Goal: Transaction & Acquisition: Purchase product/service

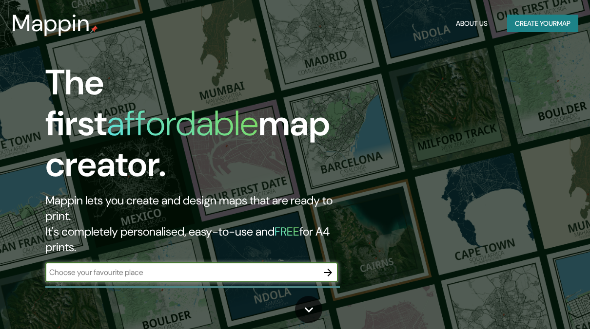
click at [116, 267] on input "text" at bounding box center [181, 272] width 273 height 11
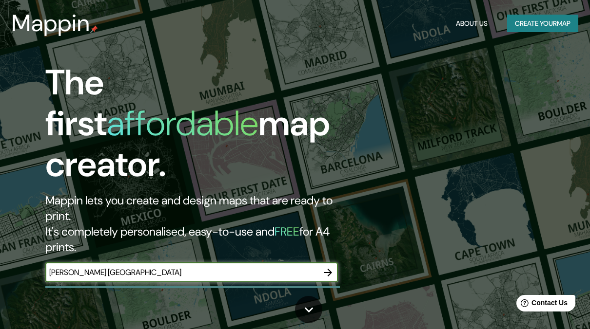
type input "Leon Guanajuato"
click at [122, 267] on input "Leon Guanajuato" at bounding box center [181, 272] width 273 height 11
click at [184, 269] on div "The first affordable map creator. Mappin lets you create and design maps that a…" at bounding box center [295, 164] width 590 height 329
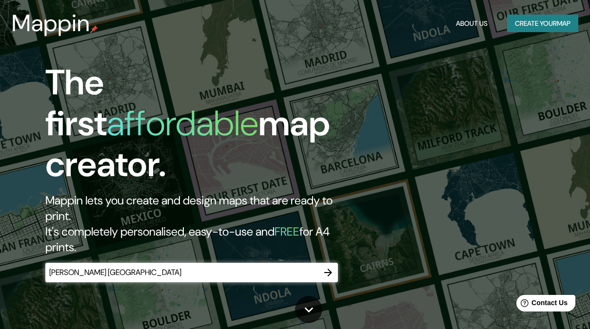
click at [155, 220] on div "The first affordable map creator. Mappin lets you create and design maps that a…" at bounding box center [193, 177] width 354 height 230
click at [157, 267] on input "Leon Guanajuato" at bounding box center [181, 272] width 273 height 11
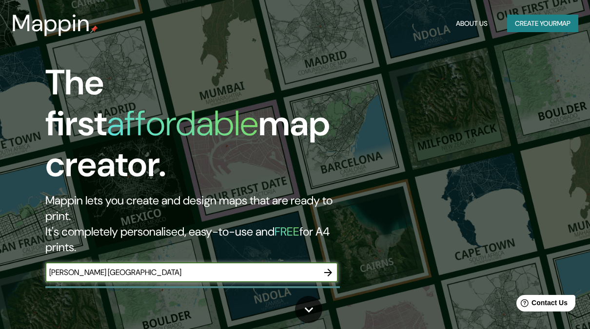
click at [157, 267] on input "Leon Guanajuato" at bounding box center [181, 272] width 273 height 11
click at [186, 267] on input "text" at bounding box center [181, 272] width 273 height 11
type input "México"
click at [334, 263] on button "button" at bounding box center [327, 272] width 19 height 19
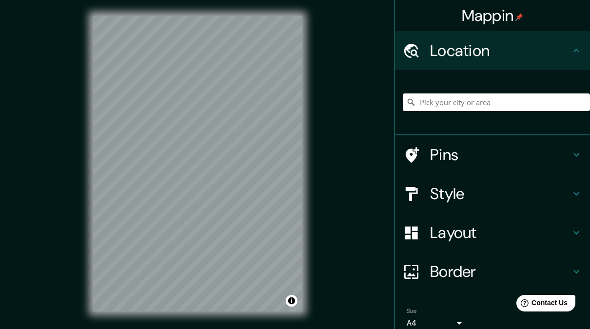
click at [331, 156] on div "Mappin Location Pins Style Layout Border Choose a border. Hint : you can make l…" at bounding box center [295, 171] width 590 height 343
click at [468, 103] on input "Pick your city or area" at bounding box center [496, 103] width 187 height 18
paste input "21.11870, -101.6977"
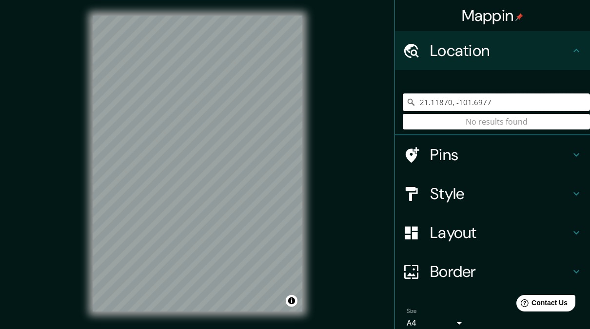
type input "21.11870, -101.6977"
click at [497, 104] on input "21.11870, -101.6977" at bounding box center [496, 103] width 187 height 18
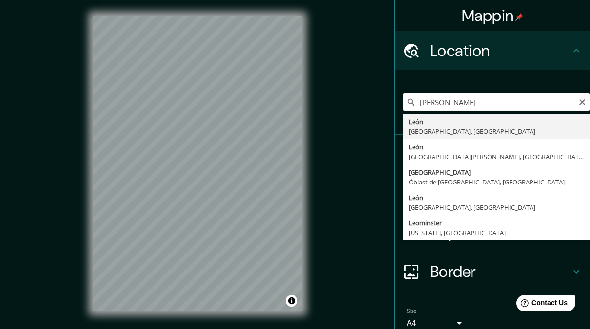
type input "León, Guanajuato, México"
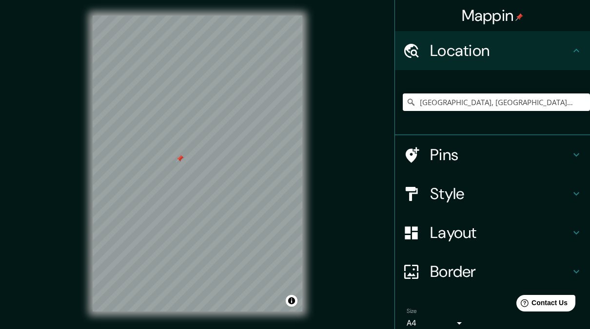
click at [440, 147] on h4 "Pins" at bounding box center [500, 154] width 140 height 19
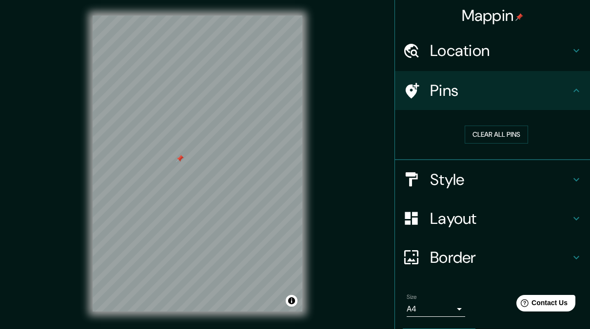
click at [403, 95] on icon at bounding box center [411, 90] width 17 height 17
click at [178, 157] on div at bounding box center [177, 156] width 8 height 8
click at [485, 129] on button "Clear all pins" at bounding box center [495, 135] width 63 height 18
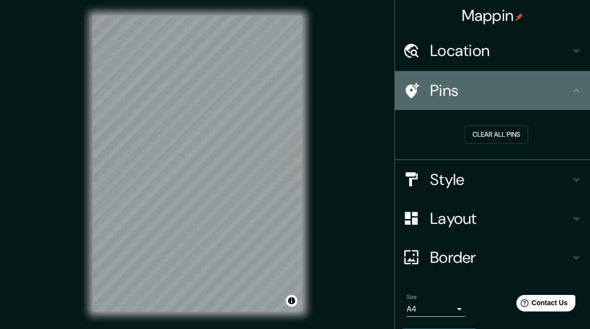
click at [431, 89] on h4 "Pins" at bounding box center [500, 90] width 140 height 19
click at [554, 101] on div "Pins" at bounding box center [492, 90] width 195 height 39
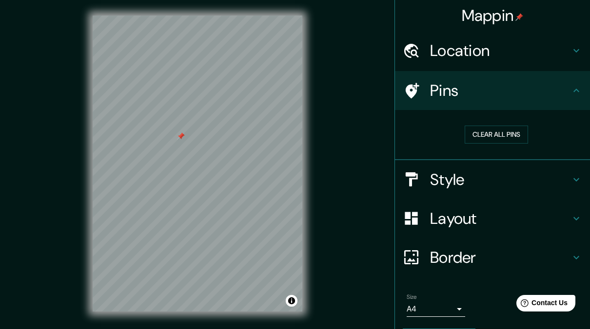
click at [470, 45] on h4 "Location" at bounding box center [500, 50] width 140 height 19
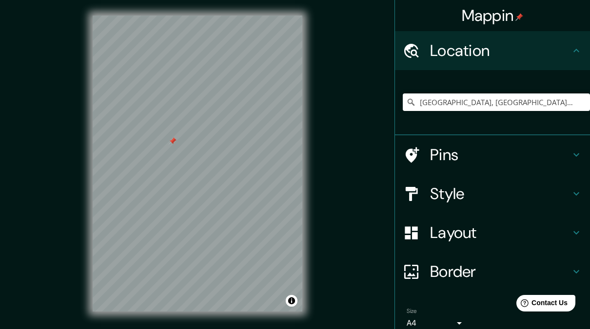
drag, startPoint x: 181, startPoint y: 135, endPoint x: 173, endPoint y: 140, distance: 9.6
click at [173, 140] on div at bounding box center [173, 141] width 8 height 8
click at [421, 162] on div at bounding box center [416, 155] width 27 height 17
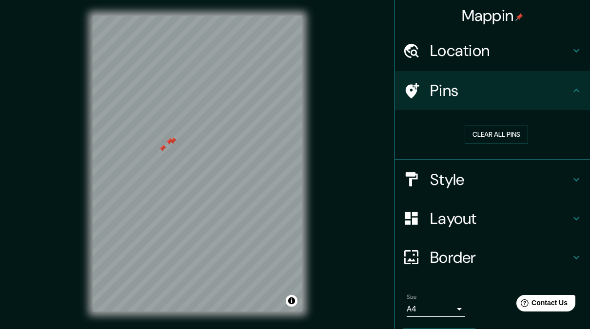
click at [482, 142] on button "Clear all pins" at bounding box center [495, 135] width 63 height 18
click at [476, 132] on button "Clear all pins" at bounding box center [495, 135] width 63 height 18
click at [480, 179] on h4 "Style" at bounding box center [500, 179] width 140 height 19
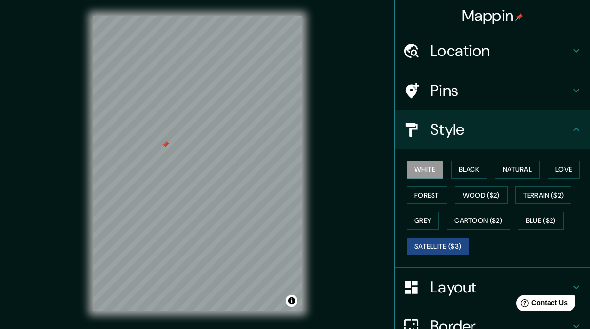
click at [445, 250] on button "Satellite ($3)" at bounding box center [437, 247] width 62 height 18
click at [457, 173] on button "Black" at bounding box center [469, 170] width 37 height 18
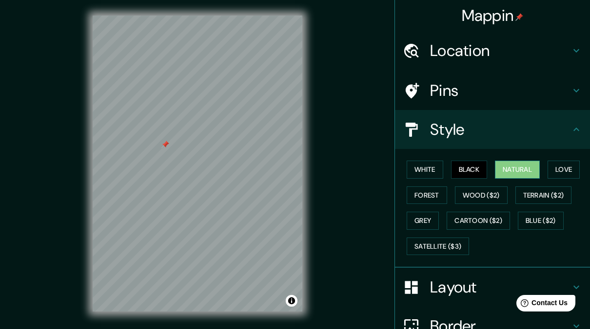
click at [495, 168] on button "Natural" at bounding box center [517, 170] width 45 height 18
click at [466, 173] on button "Black" at bounding box center [469, 170] width 37 height 18
click at [566, 170] on button "Love" at bounding box center [563, 170] width 32 height 18
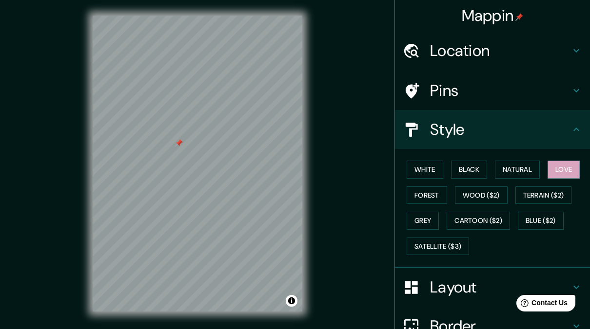
click at [465, 288] on h4 "Layout" at bounding box center [500, 287] width 140 height 19
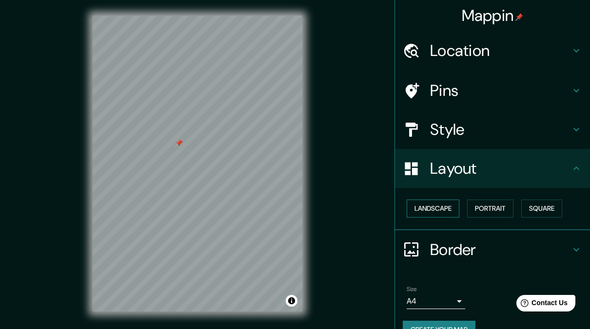
click at [443, 214] on button "Landscape" at bounding box center [432, 209] width 53 height 18
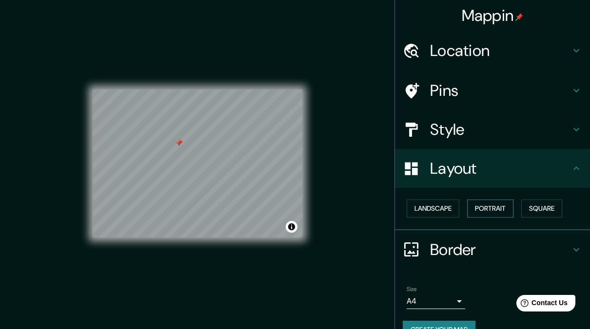
click at [485, 212] on button "Portrait" at bounding box center [490, 209] width 46 height 18
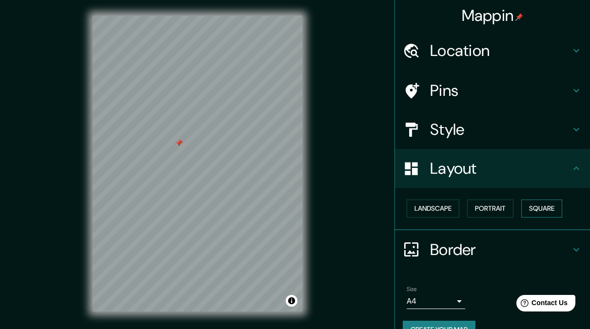
click at [529, 214] on button "Square" at bounding box center [541, 209] width 41 height 18
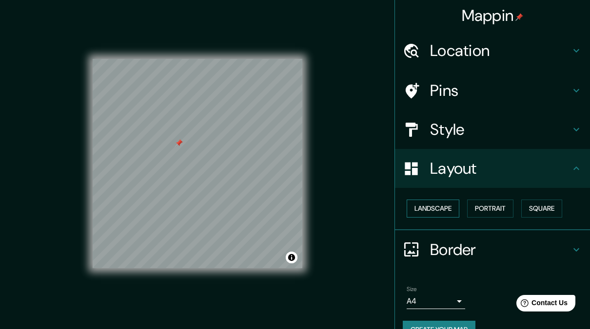
click at [428, 208] on button "Landscape" at bounding box center [432, 209] width 53 height 18
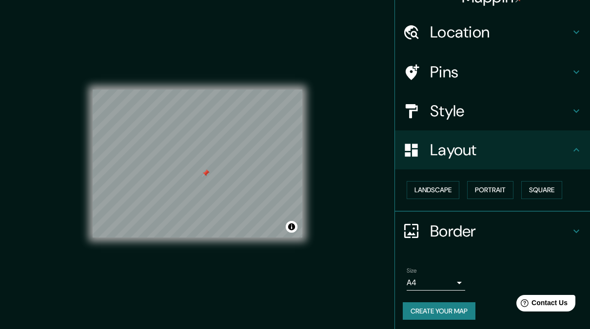
scroll to position [20, 0]
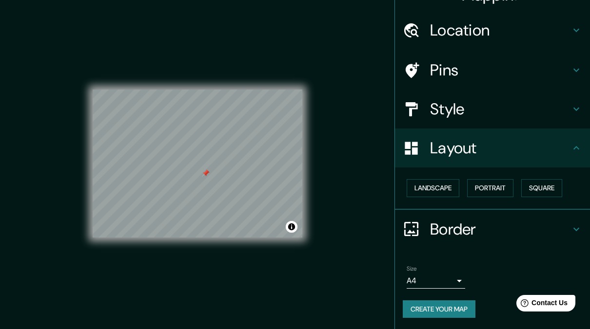
click at [445, 282] on body "Mappin Location León, Guanajuato, México Pins Style Layout Landscape Portrait S…" at bounding box center [295, 164] width 590 height 329
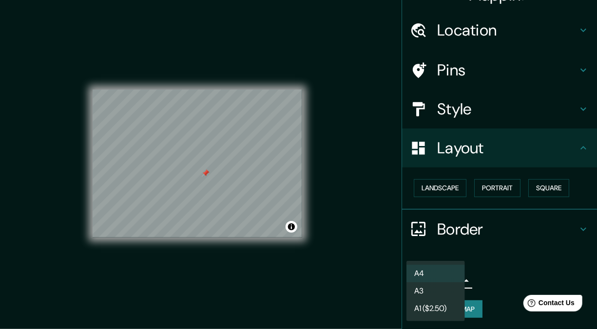
click at [489, 256] on div at bounding box center [298, 164] width 597 height 329
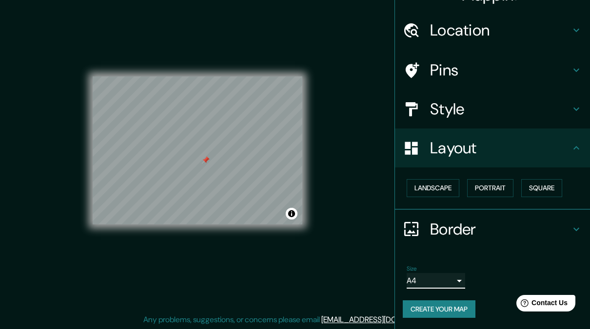
scroll to position [14, 0]
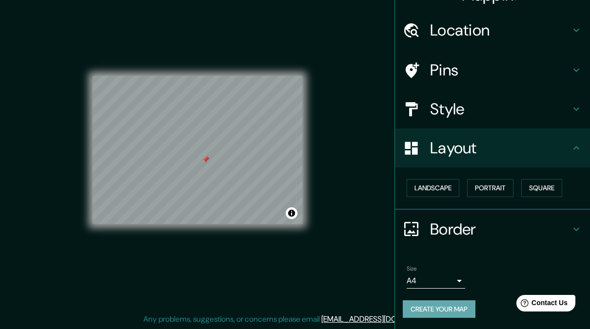
click at [438, 310] on button "Create your map" at bounding box center [439, 310] width 73 height 18
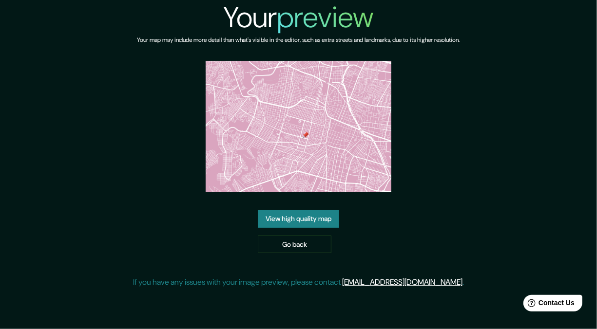
click at [309, 214] on link "View high quality map" at bounding box center [298, 219] width 81 height 18
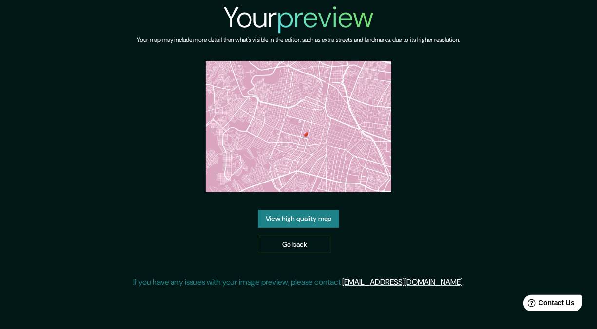
click at [273, 131] on img at bounding box center [299, 127] width 186 height 132
click at [276, 254] on div "Your preview Your map may include more detail than what's visible in the editor…" at bounding box center [298, 148] width 331 height 296
click at [273, 250] on link "Go back" at bounding box center [295, 245] width 74 height 18
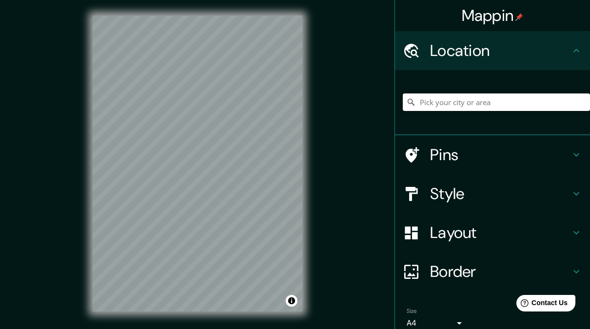
click at [468, 106] on input "Pick your city or area" at bounding box center [496, 103] width 187 height 18
type input "León, Guanajuato, México"
click at [456, 163] on h4 "Pins" at bounding box center [500, 154] width 140 height 19
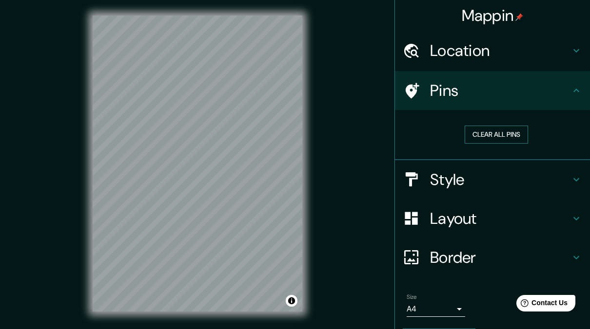
click at [475, 137] on button "Clear all pins" at bounding box center [495, 135] width 63 height 18
click at [467, 103] on div "Pins" at bounding box center [492, 90] width 195 height 39
click at [570, 96] on icon at bounding box center [576, 91] width 12 height 12
click at [568, 97] on div "Pins" at bounding box center [492, 90] width 195 height 39
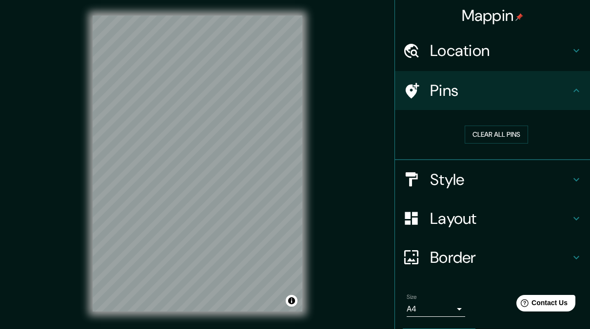
click at [568, 97] on div "Pins" at bounding box center [492, 90] width 195 height 39
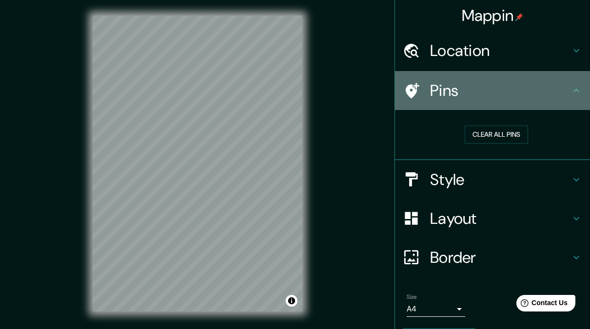
click at [568, 97] on div "Pins" at bounding box center [492, 90] width 195 height 39
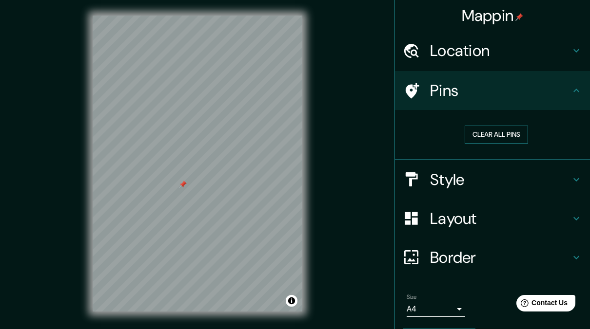
click at [500, 133] on button "Clear all pins" at bounding box center [495, 135] width 63 height 18
click at [478, 136] on button "Clear all pins" at bounding box center [495, 135] width 63 height 18
click at [450, 185] on h4 "Style" at bounding box center [500, 179] width 140 height 19
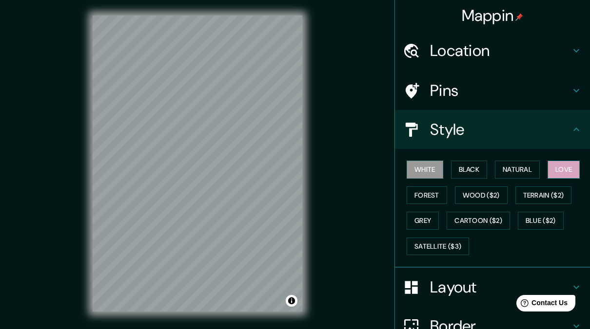
click at [569, 164] on button "Love" at bounding box center [563, 170] width 32 height 18
click at [452, 133] on h4 "Style" at bounding box center [500, 129] width 140 height 19
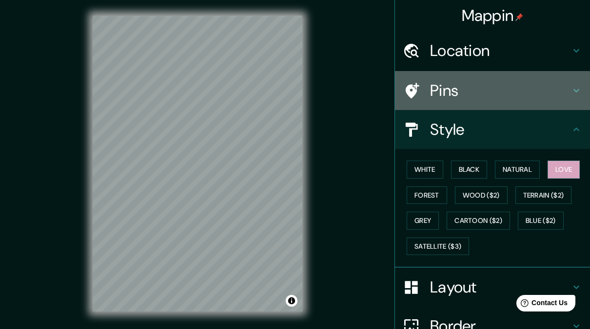
click at [463, 102] on div "Pins" at bounding box center [492, 90] width 195 height 39
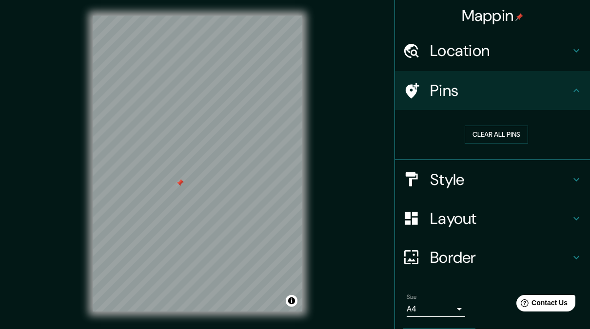
click at [473, 211] on h4 "Layout" at bounding box center [500, 218] width 140 height 19
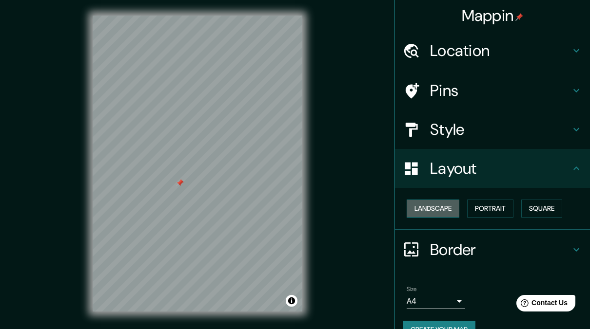
click at [434, 205] on button "Landscape" at bounding box center [432, 209] width 53 height 18
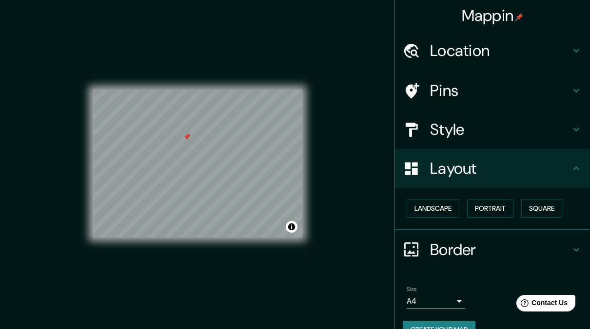
click at [432, 325] on button "Create your map" at bounding box center [439, 330] width 73 height 18
